Goal: Transaction & Acquisition: Purchase product/service

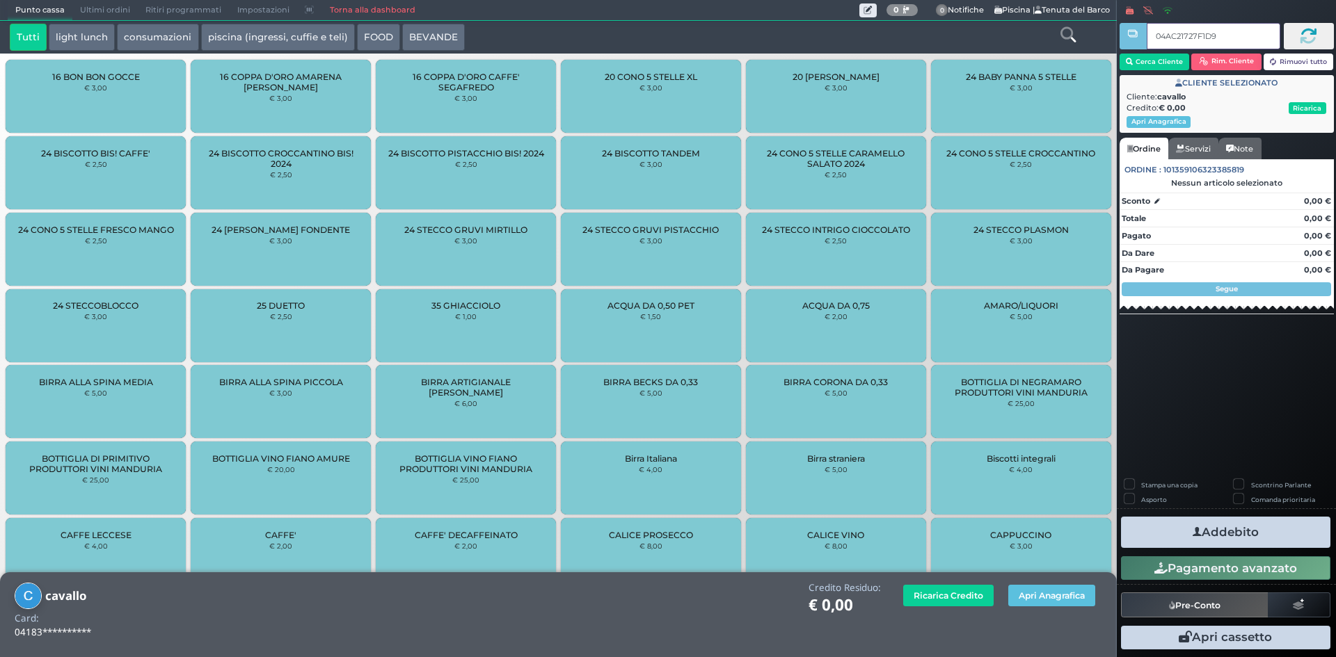
type input "04AC21727F1D94"
click at [337, 4] on link "Torna alla dashboard" at bounding box center [371, 10] width 101 height 19
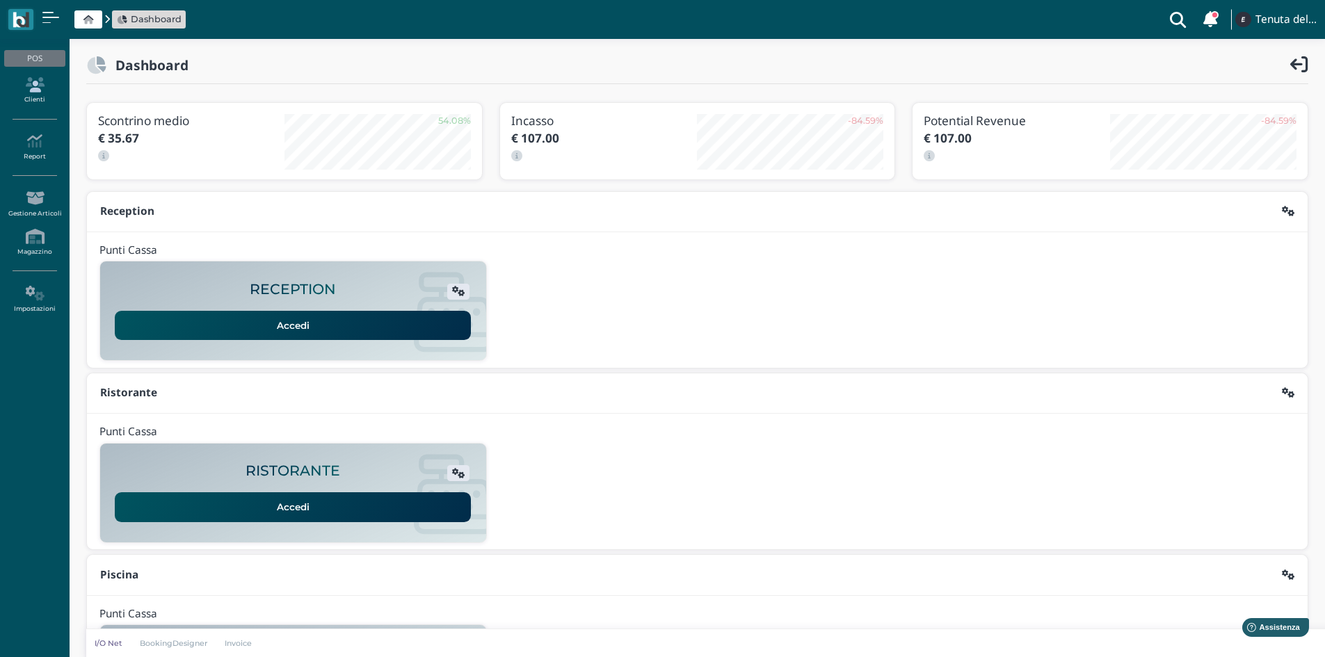
click at [42, 93] on link "Clienti" at bounding box center [34, 91] width 61 height 38
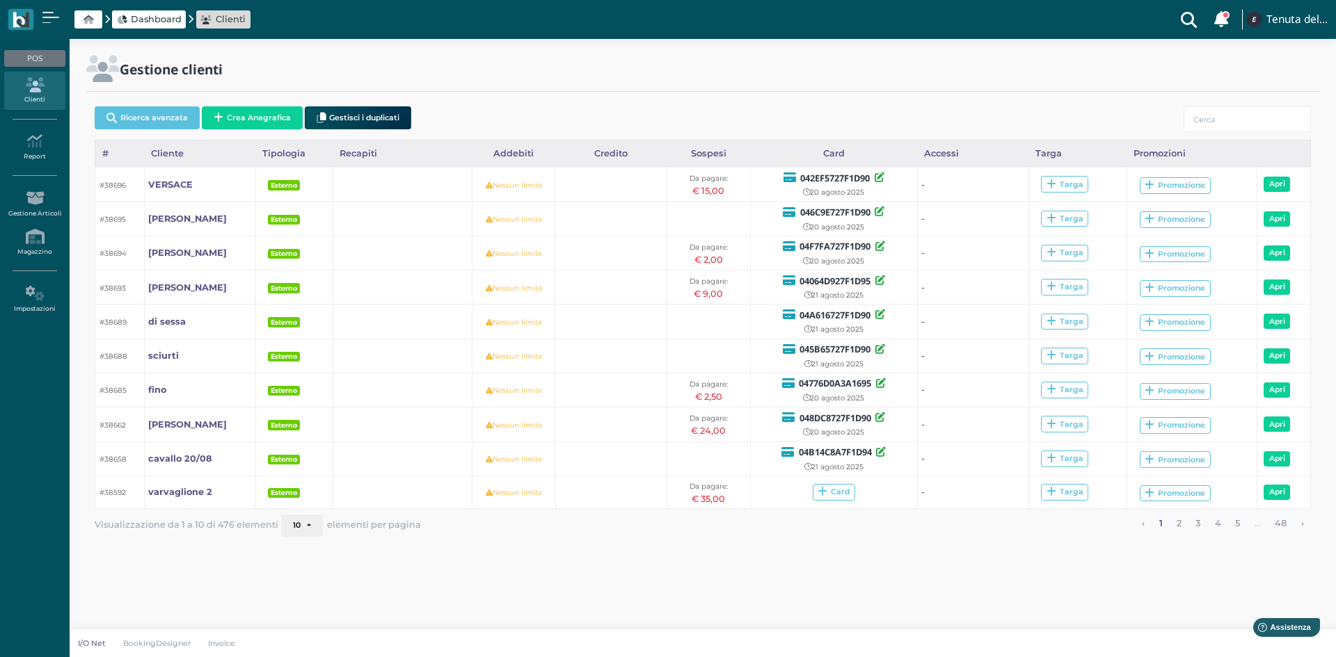
click at [486, 97] on div "Gestione clienti" at bounding box center [702, 78] width 1249 height 45
click at [255, 120] on button "Crea Anagrafica" at bounding box center [252, 117] width 101 height 23
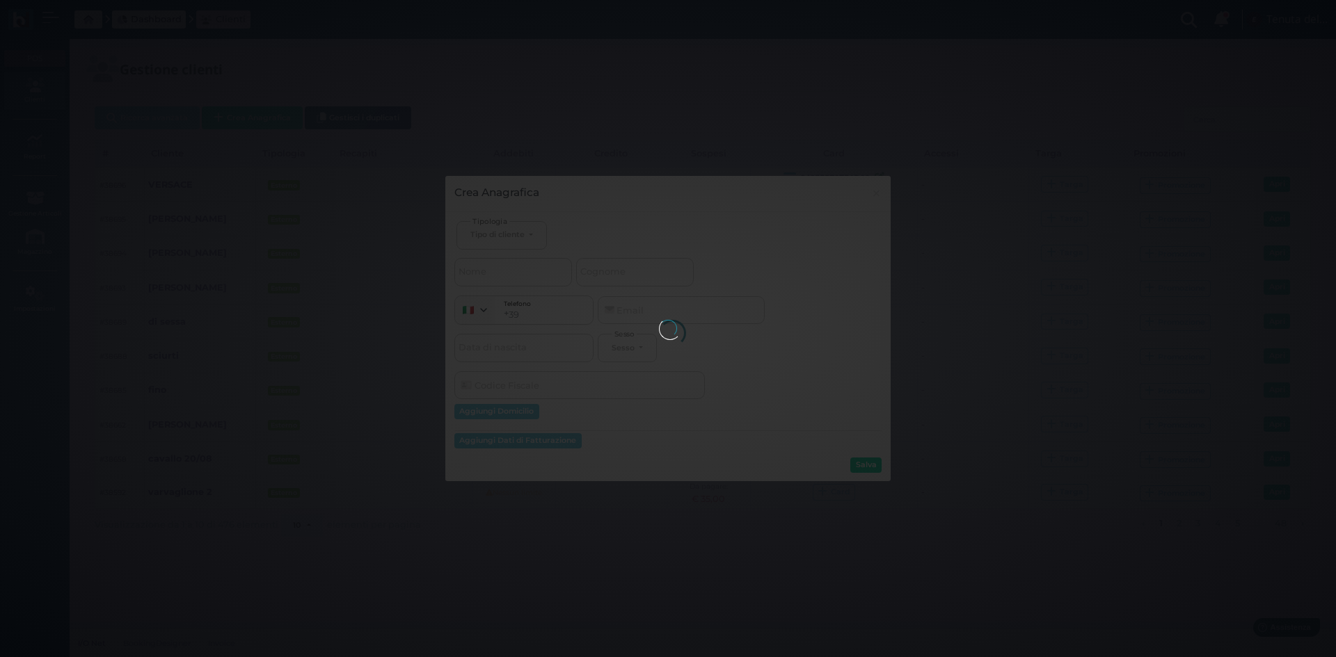
select select
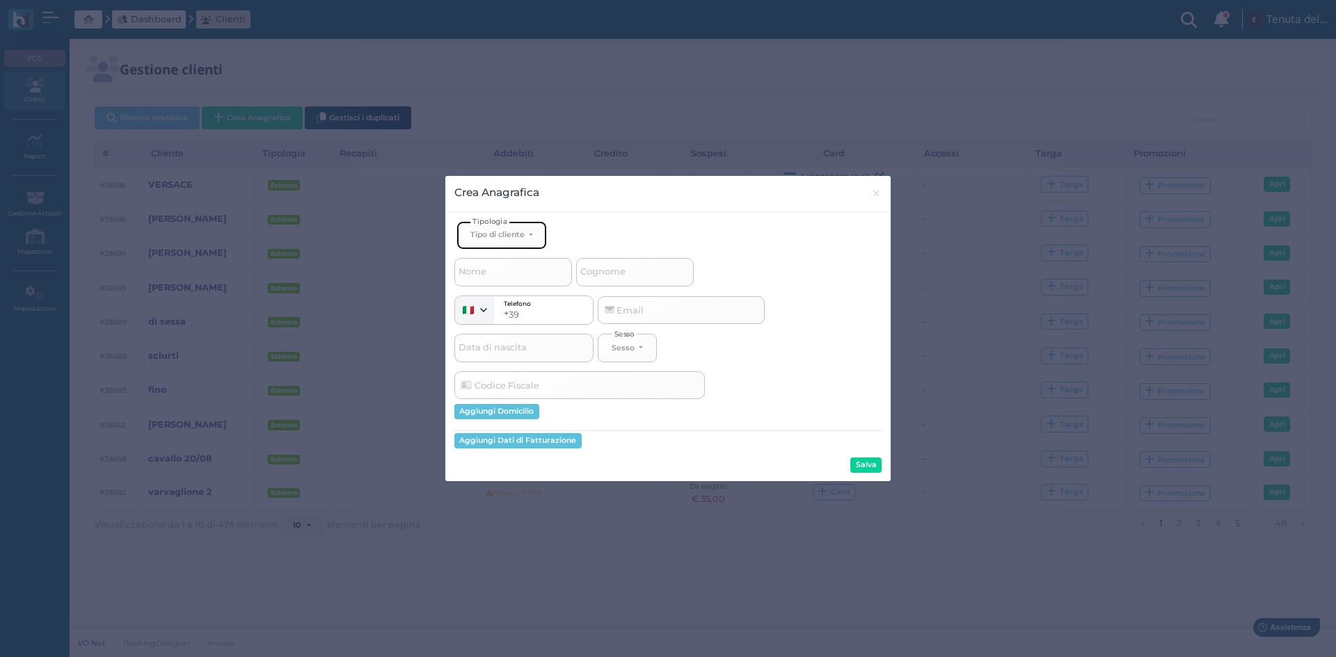
click at [486, 247] on button "Tipo di cliente" at bounding box center [501, 235] width 90 height 29
click at [479, 284] on span "Esterno" at bounding box center [487, 280] width 35 height 11
select select "[object Object]"
select select
click at [487, 273] on span "Nome" at bounding box center [472, 272] width 32 height 17
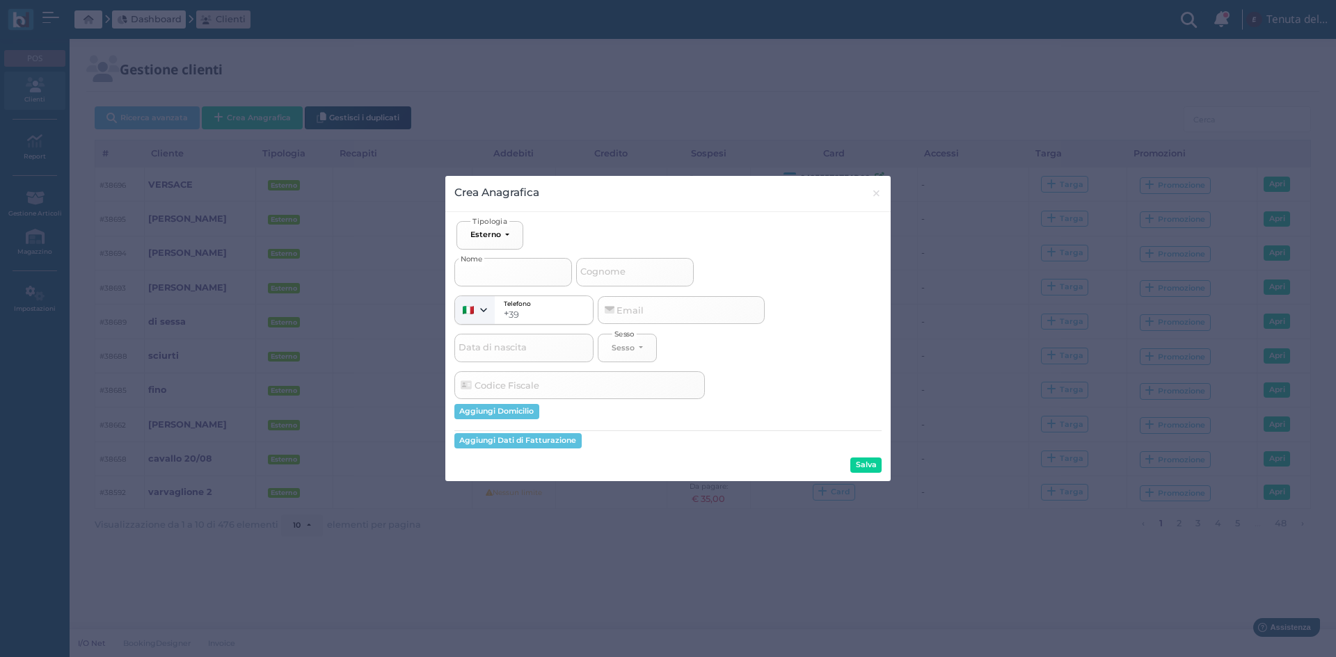
click at [487, 273] on input "Nome" at bounding box center [513, 272] width 118 height 28
type input "a"
select select
type input "al"
select select
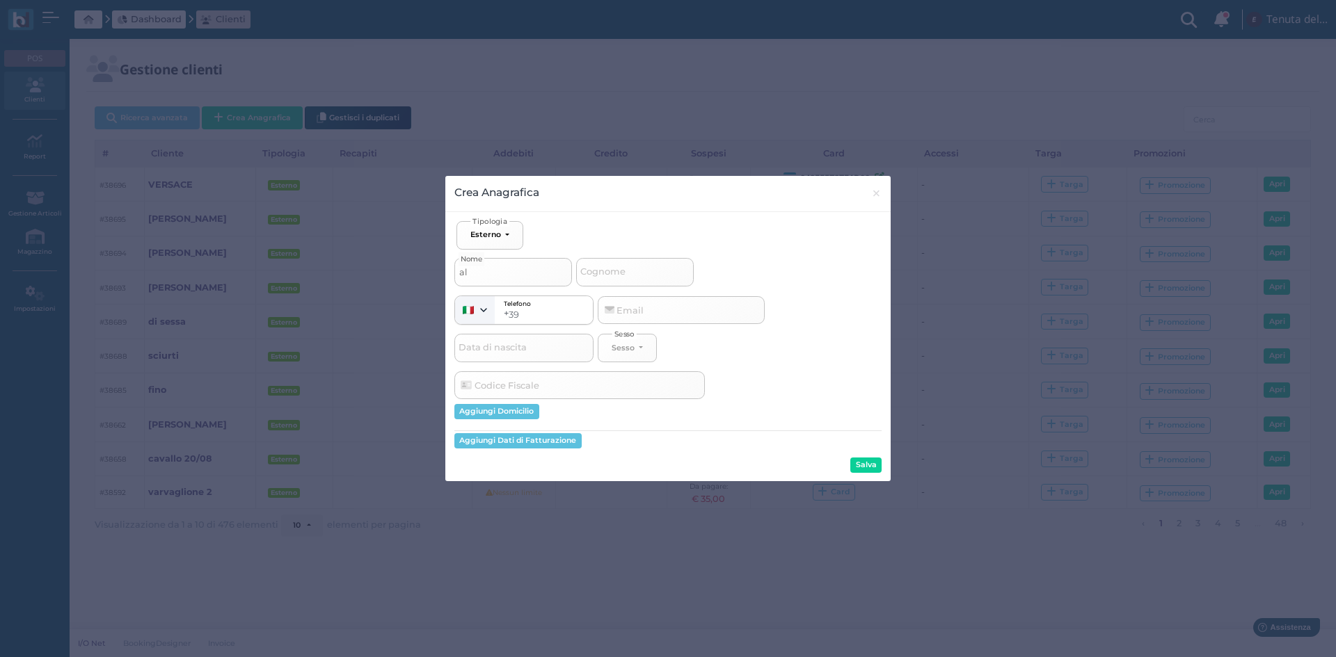
type input "ald"
select select
type input "[PERSON_NAME]"
select select
type input "[PERSON_NAME]"
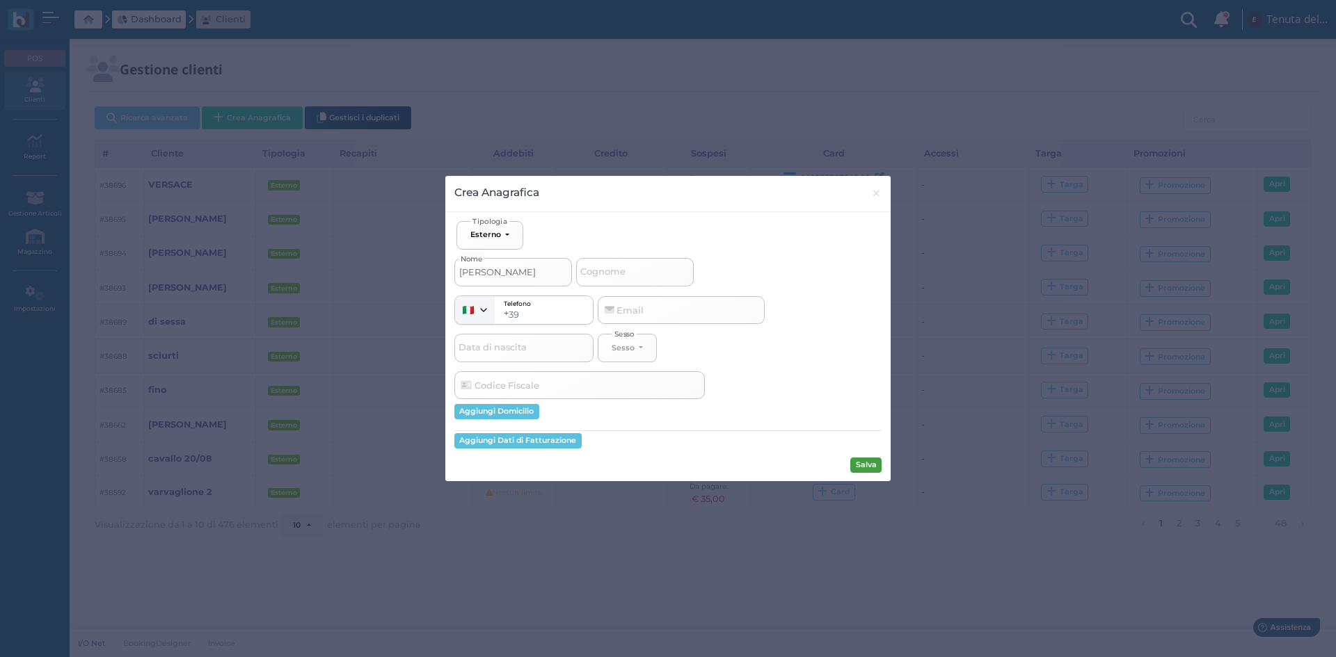
click at [862, 465] on button "Salva" at bounding box center [865, 465] width 31 height 15
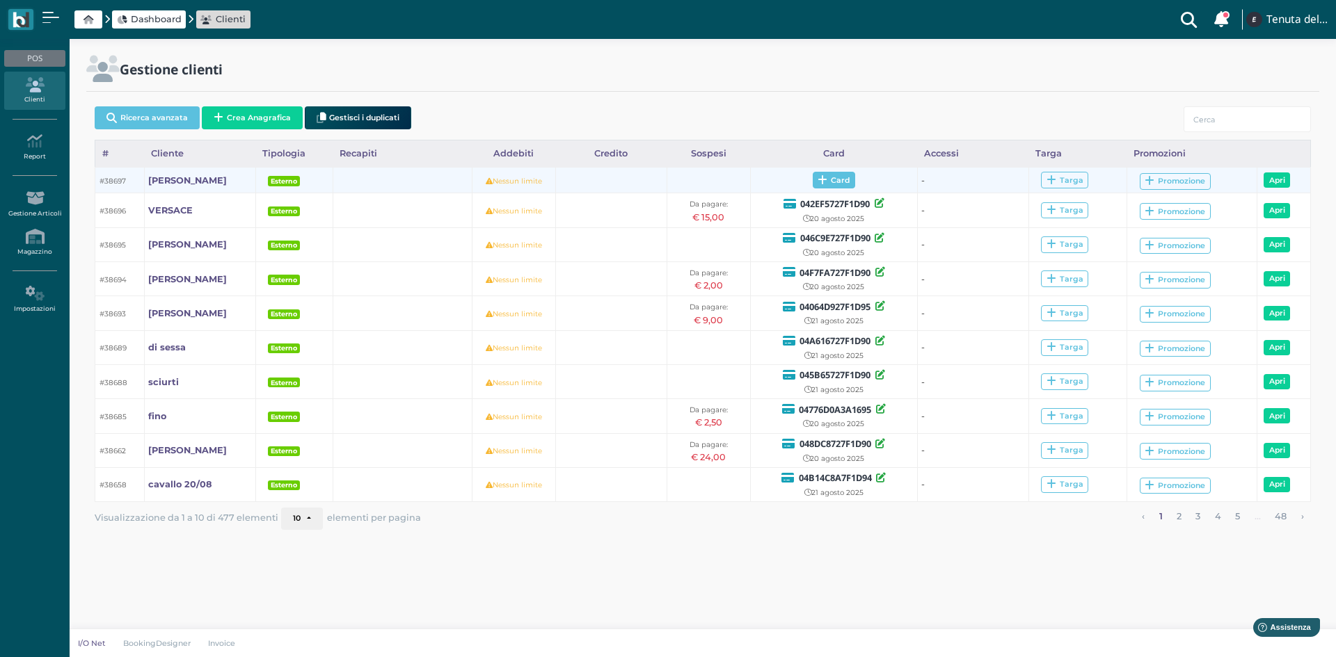
click at [842, 177] on span "Card" at bounding box center [833, 180] width 42 height 17
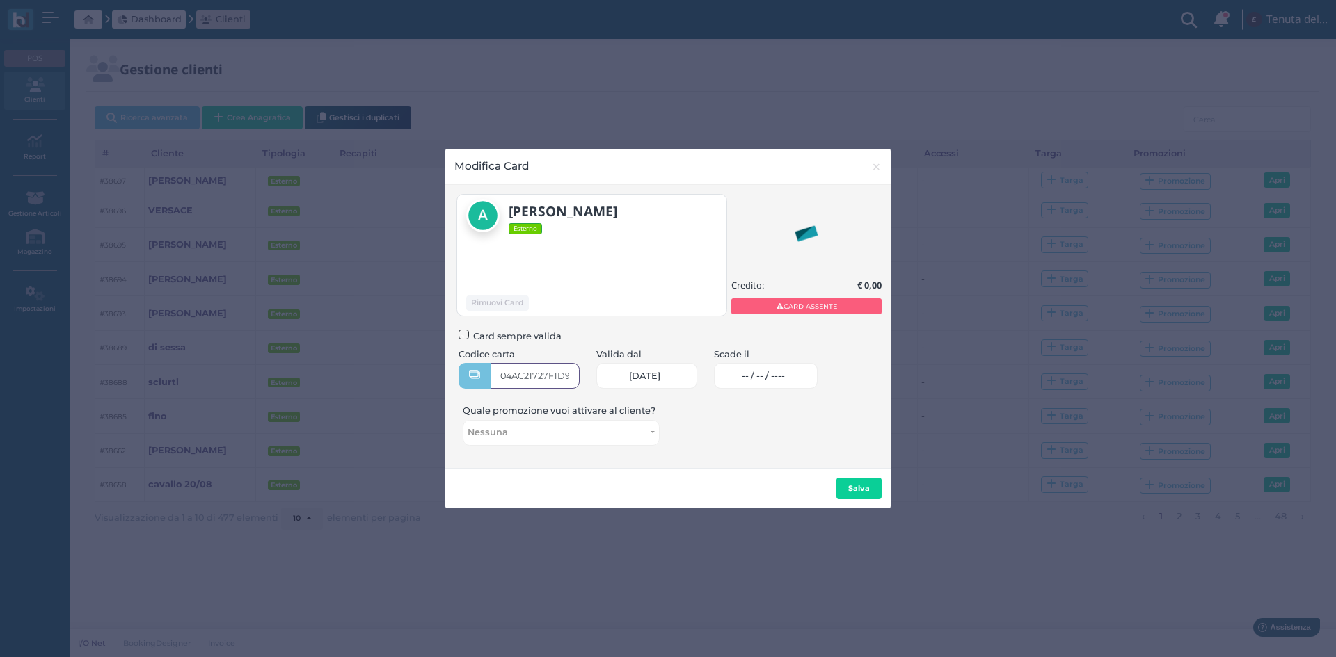
type input "04AC21727F1D94"
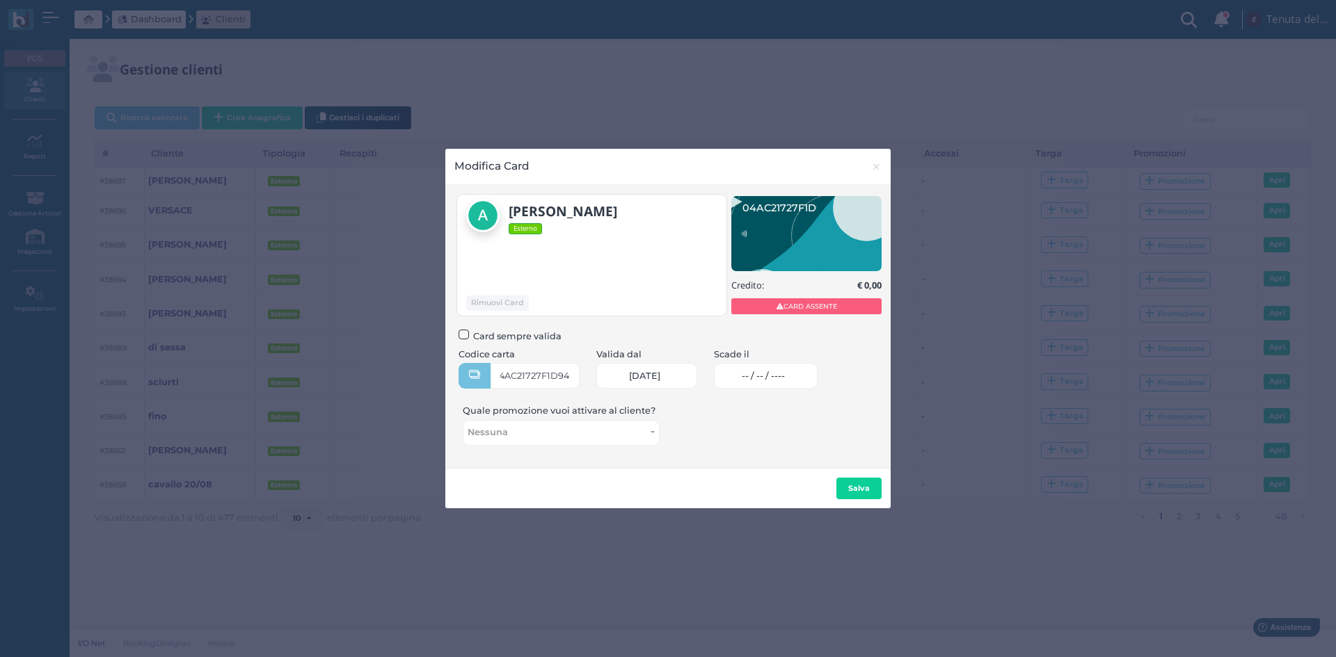
click at [785, 379] on span "-- / -- / ----" at bounding box center [763, 376] width 43 height 11
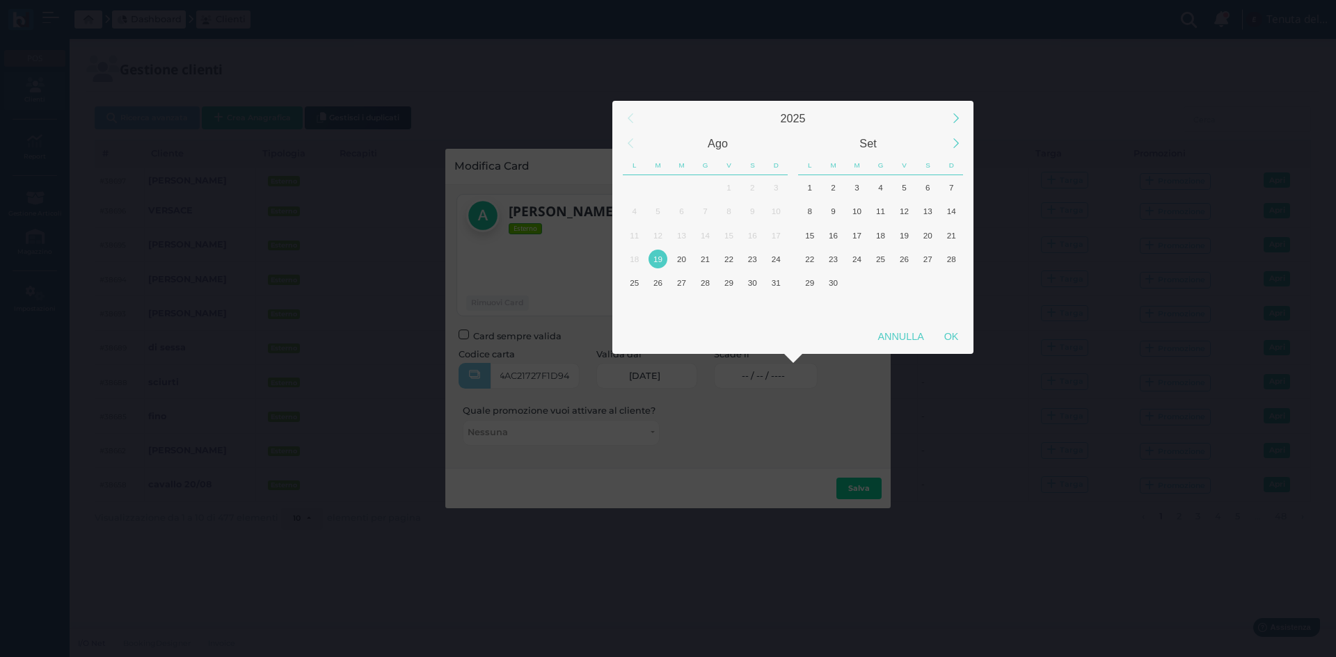
scroll to position [0, 0]
click at [676, 257] on div "20" at bounding box center [681, 259] width 19 height 19
click at [947, 339] on div "OK" at bounding box center [950, 336] width 35 height 25
type input "20/08/2025"
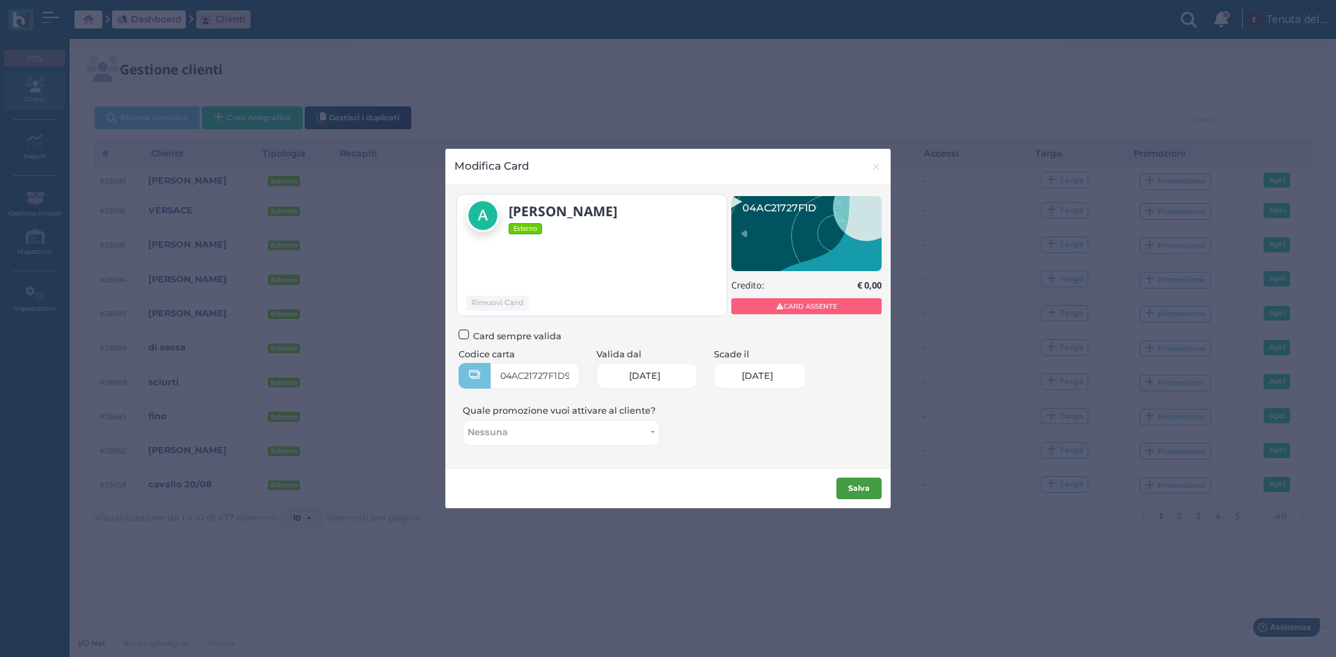
scroll to position [0, 61]
click at [862, 489] on b "Salva" at bounding box center [859, 488] width 22 height 10
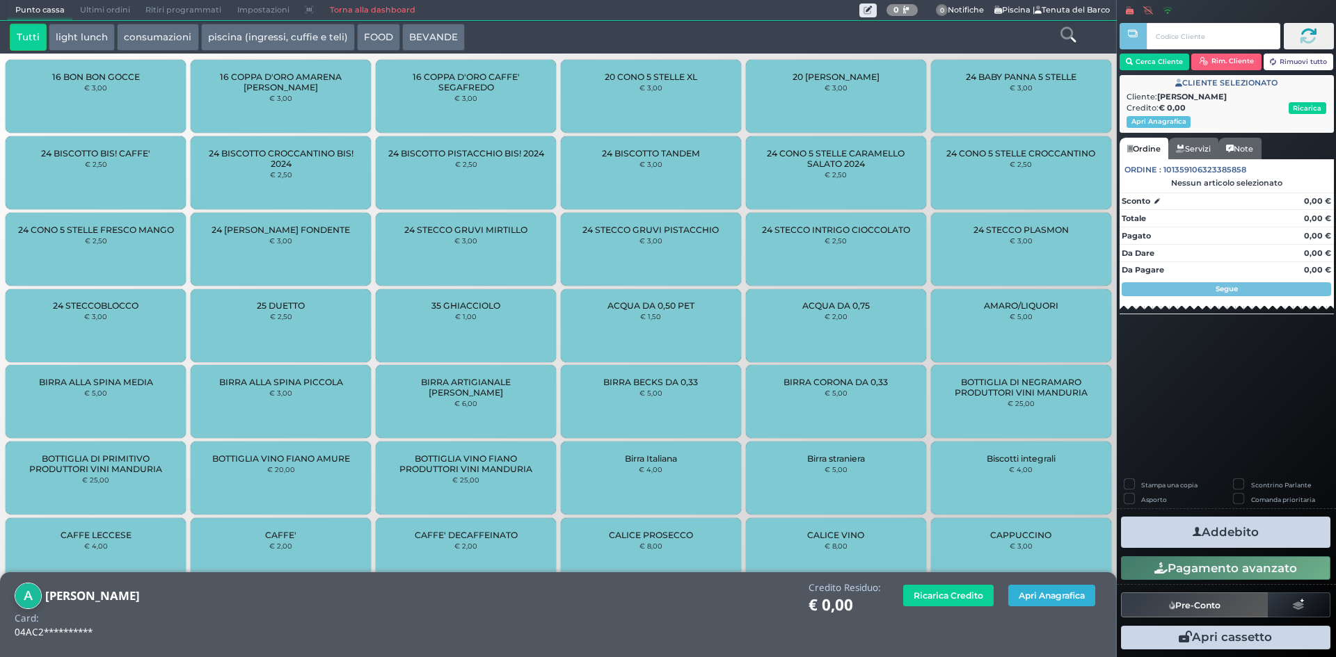
click at [1070, 592] on button "Apri Anagrafica" at bounding box center [1051, 596] width 87 height 22
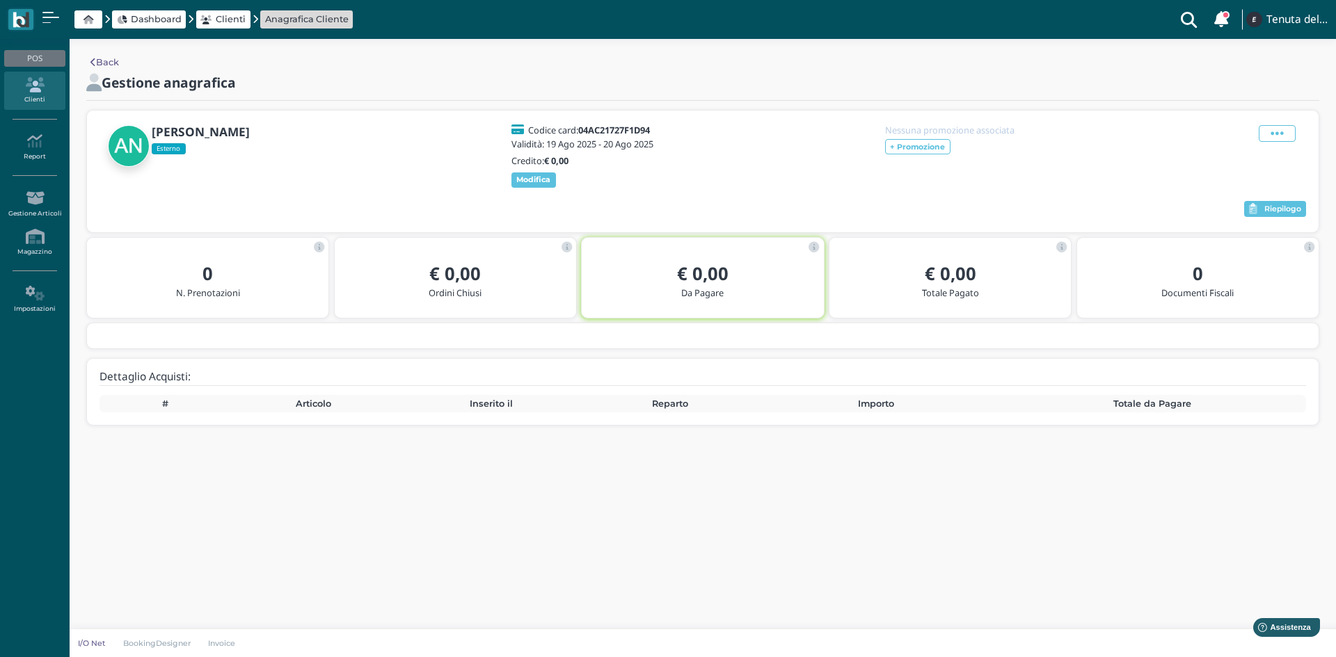
click at [1143, 220] on div at bounding box center [671, 209] width 1144 height 21
drag, startPoint x: 161, startPoint y: 24, endPoint x: 184, endPoint y: 38, distance: 27.4
click at [161, 24] on span "Dashboard" at bounding box center [156, 19] width 51 height 13
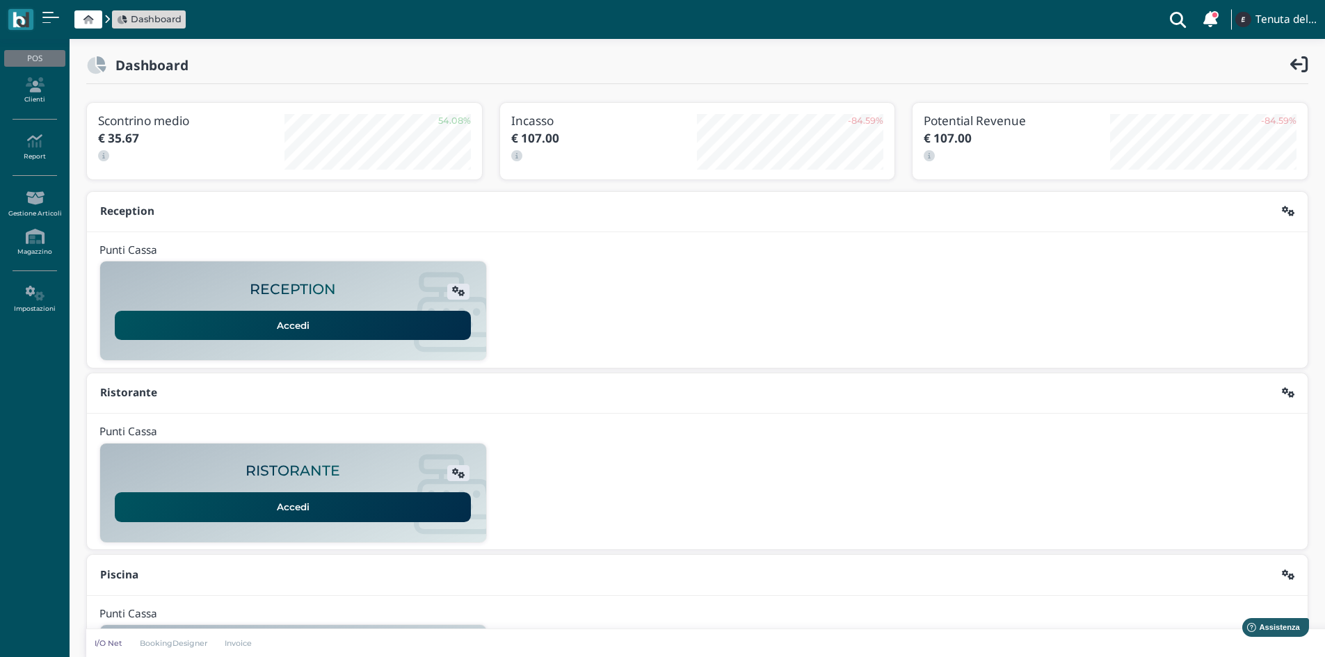
scroll to position [113, 0]
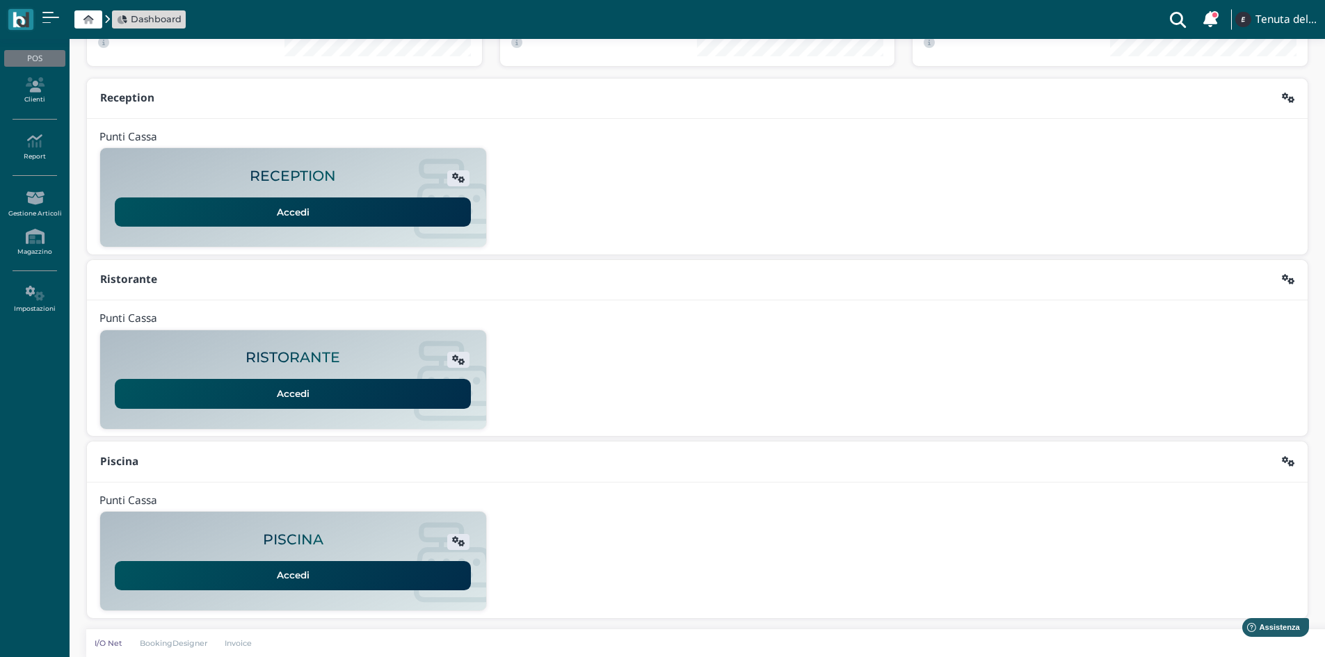
click at [319, 577] on link "Accedi" at bounding box center [293, 575] width 356 height 29
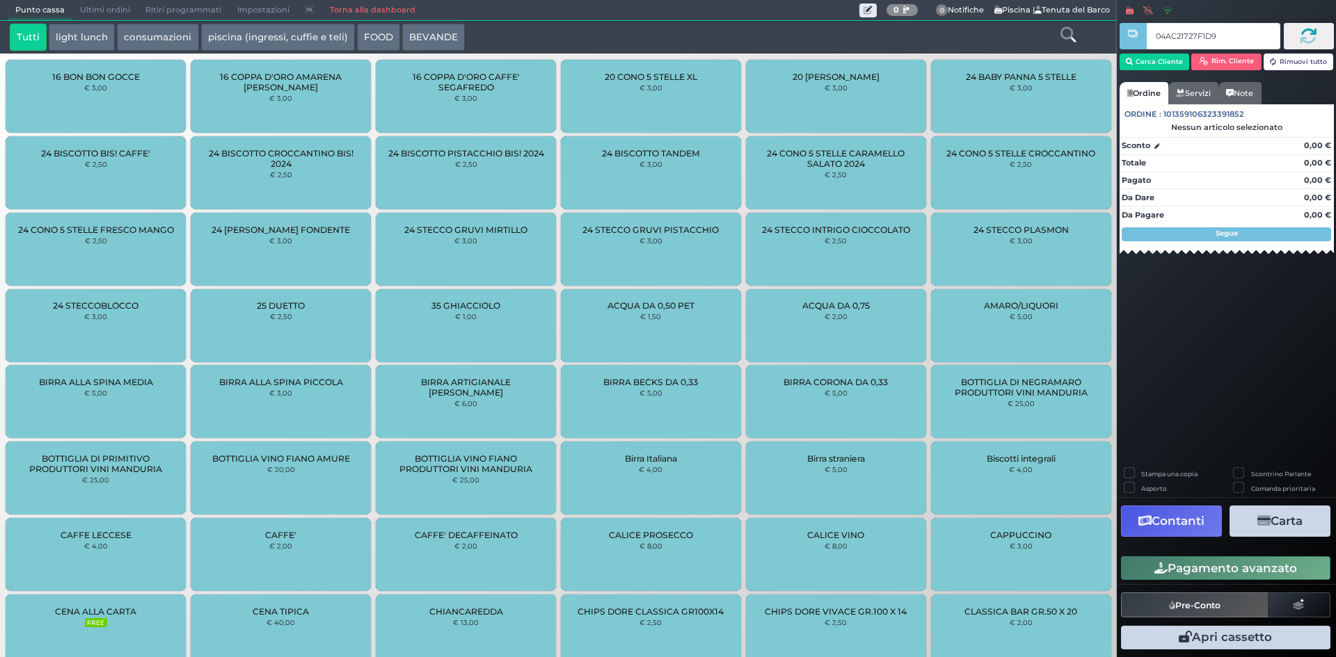
type input "04AC21727F1D94"
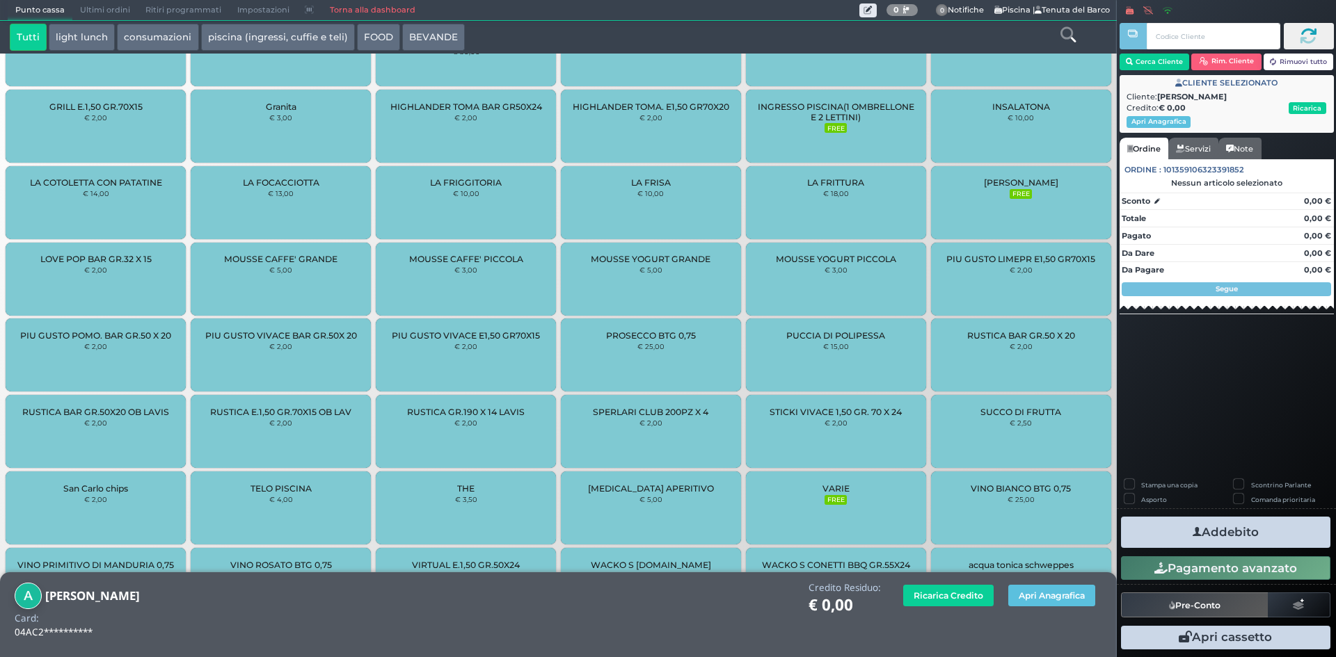
scroll to position [993, 0]
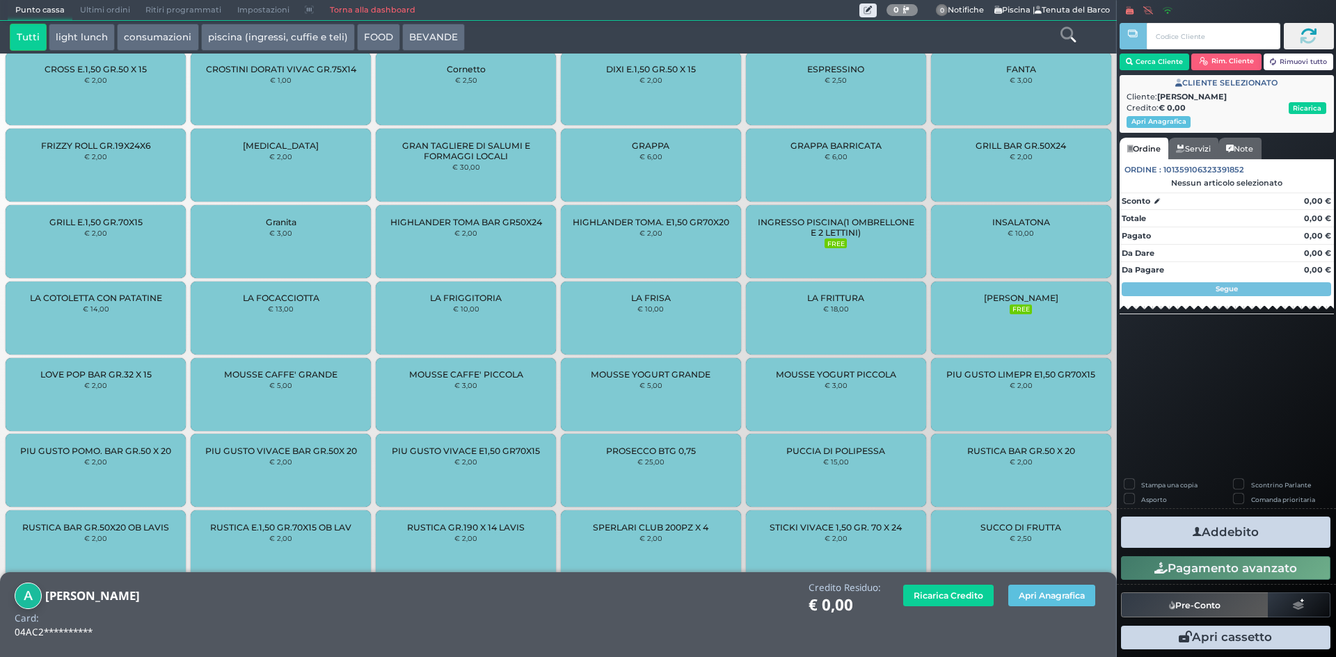
click at [812, 248] on div "INGRESSO PISCINA(1 OMBRELLONE E 2 LETTINI) FREE" at bounding box center [836, 241] width 180 height 73
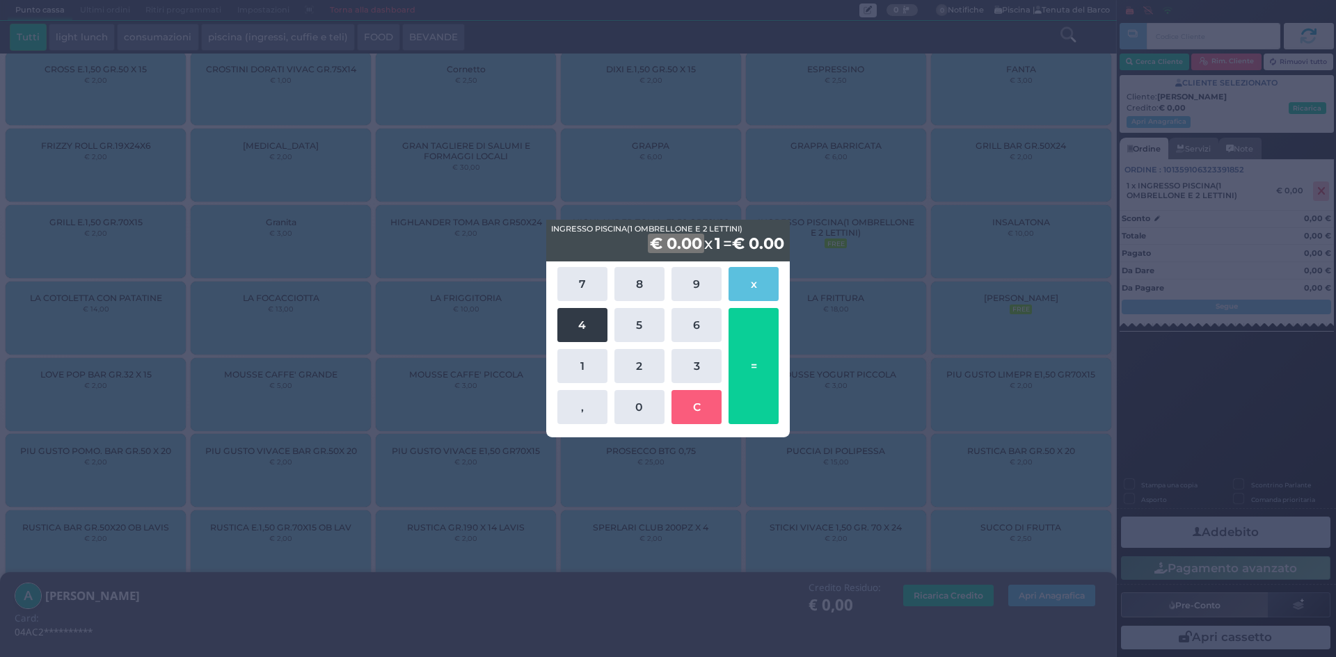
click at [591, 328] on button "4" at bounding box center [582, 325] width 50 height 34
click at [639, 323] on button "5" at bounding box center [639, 325] width 50 height 34
drag, startPoint x: 748, startPoint y: 389, endPoint x: 783, endPoint y: 396, distance: 35.6
click at [748, 389] on button "=" at bounding box center [753, 366] width 50 height 116
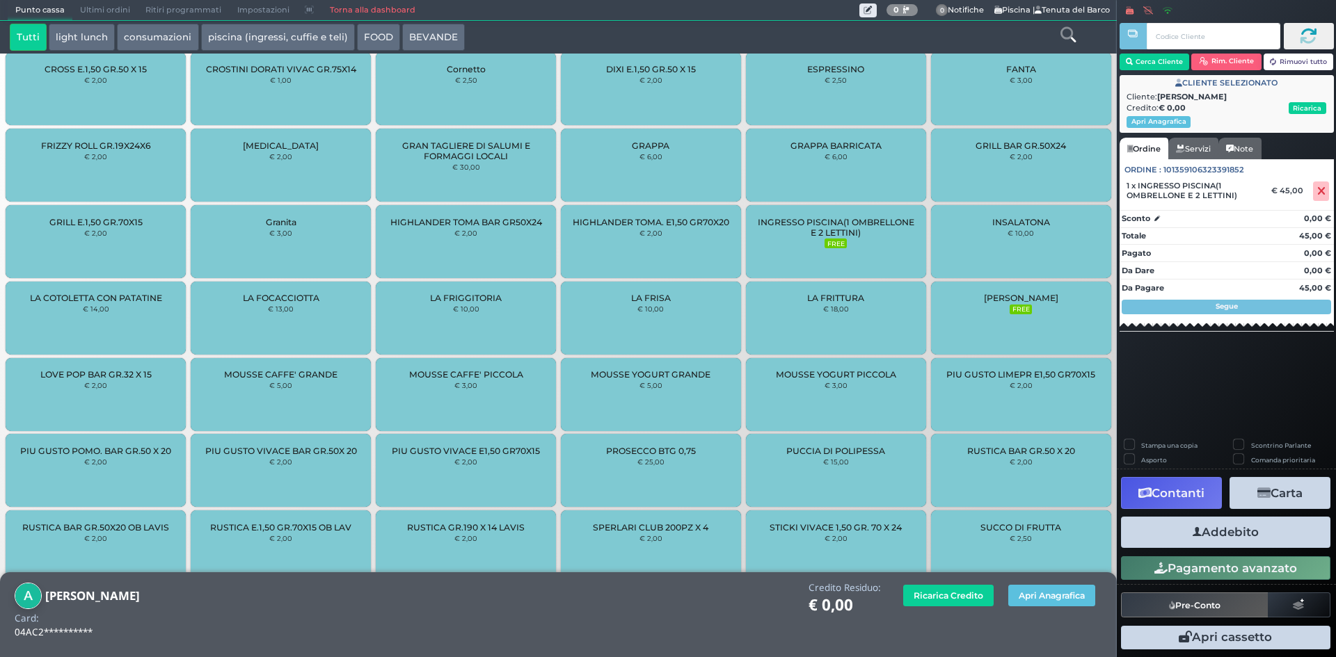
click at [1247, 536] on button "Addebito" at bounding box center [1225, 532] width 209 height 31
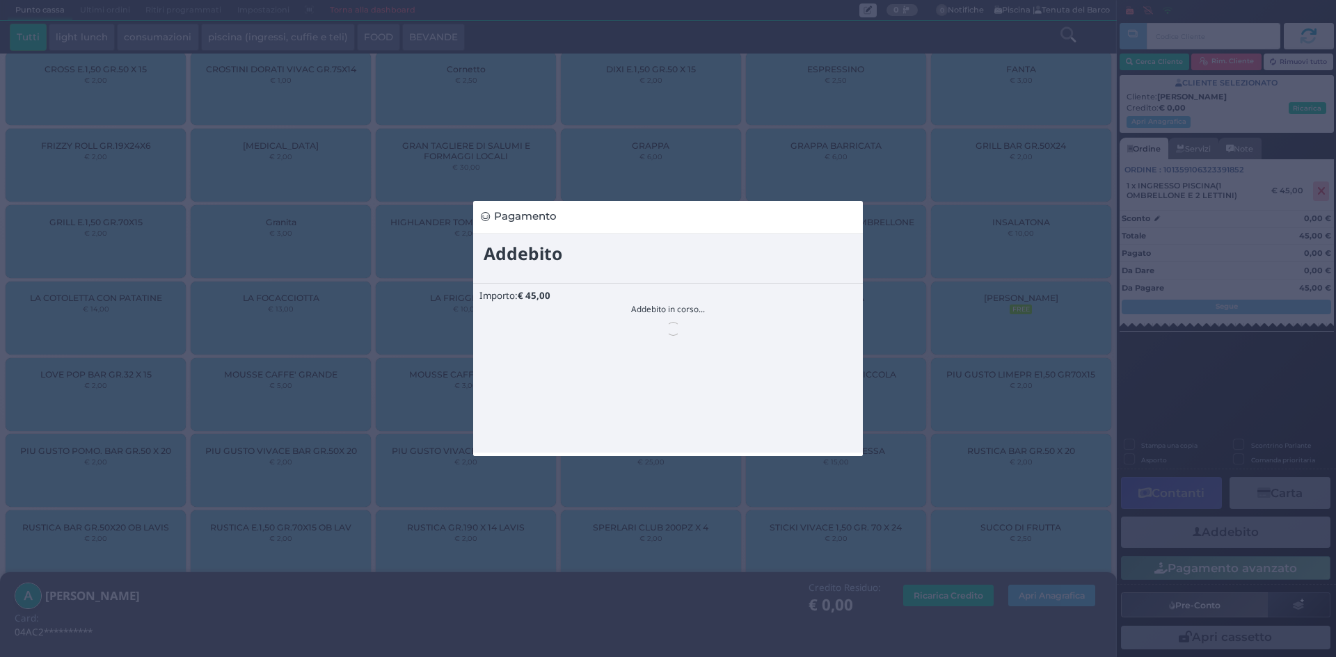
scroll to position [0, 0]
